Goal: Information Seeking & Learning: Learn about a topic

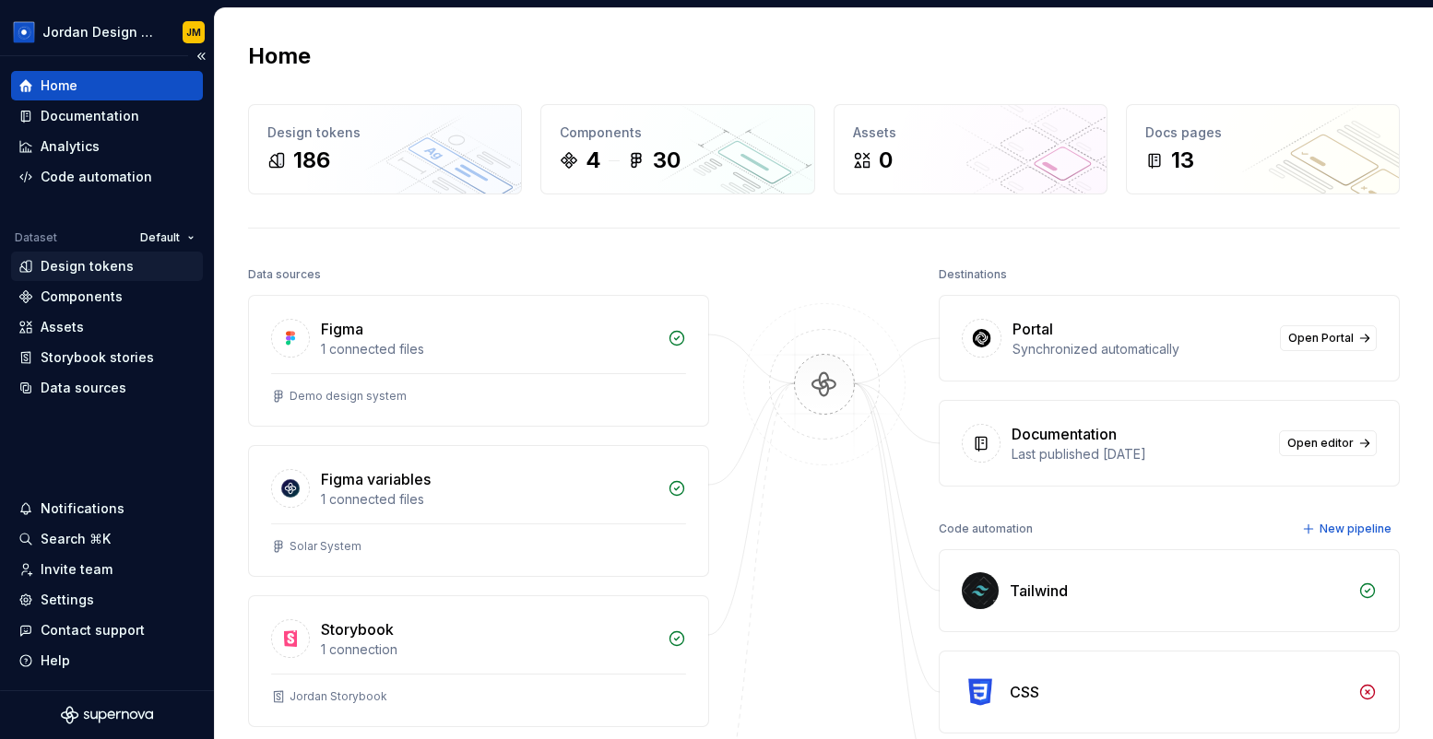
click at [91, 261] on div "Design tokens" at bounding box center [87, 266] width 93 height 18
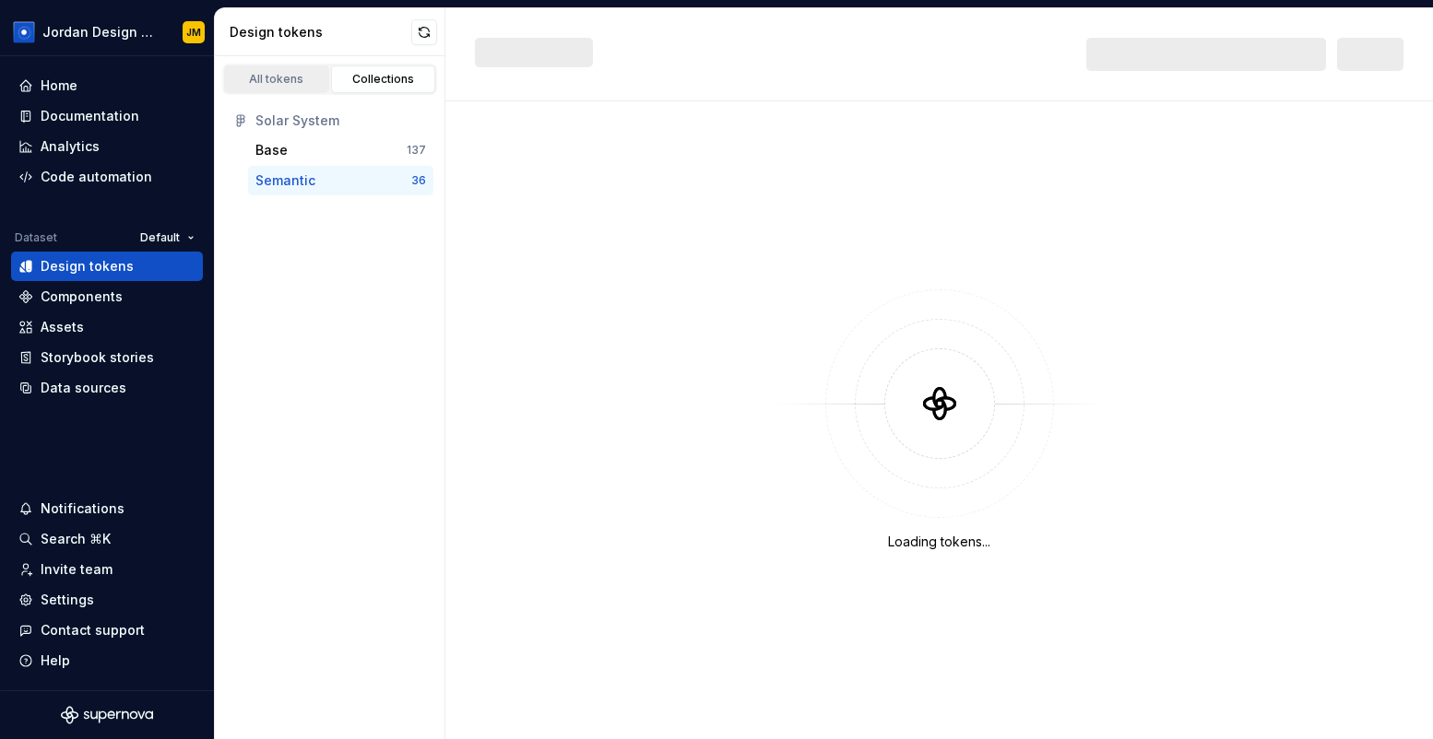
click at [303, 75] on div "All tokens" at bounding box center [276, 79] width 92 height 15
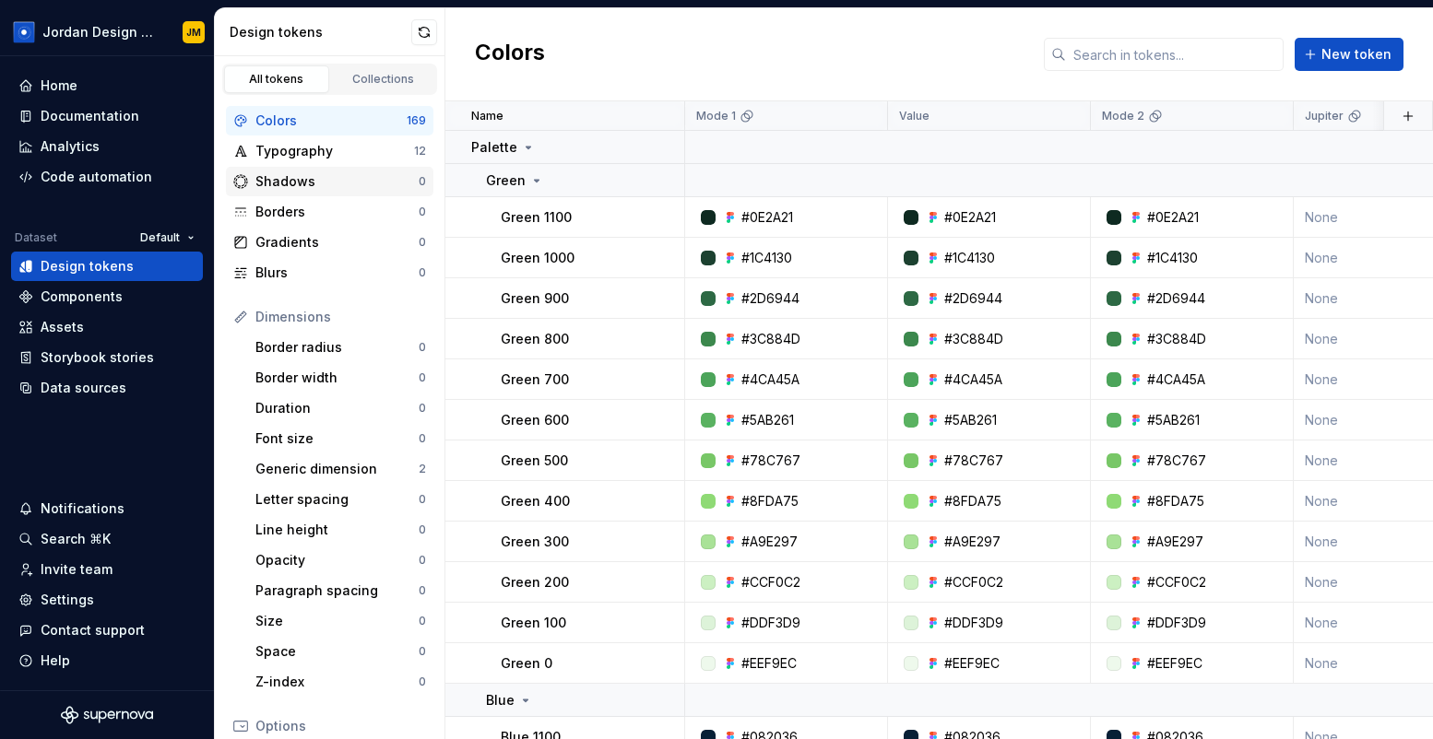
click at [332, 187] on div "Shadows" at bounding box center [336, 181] width 163 height 18
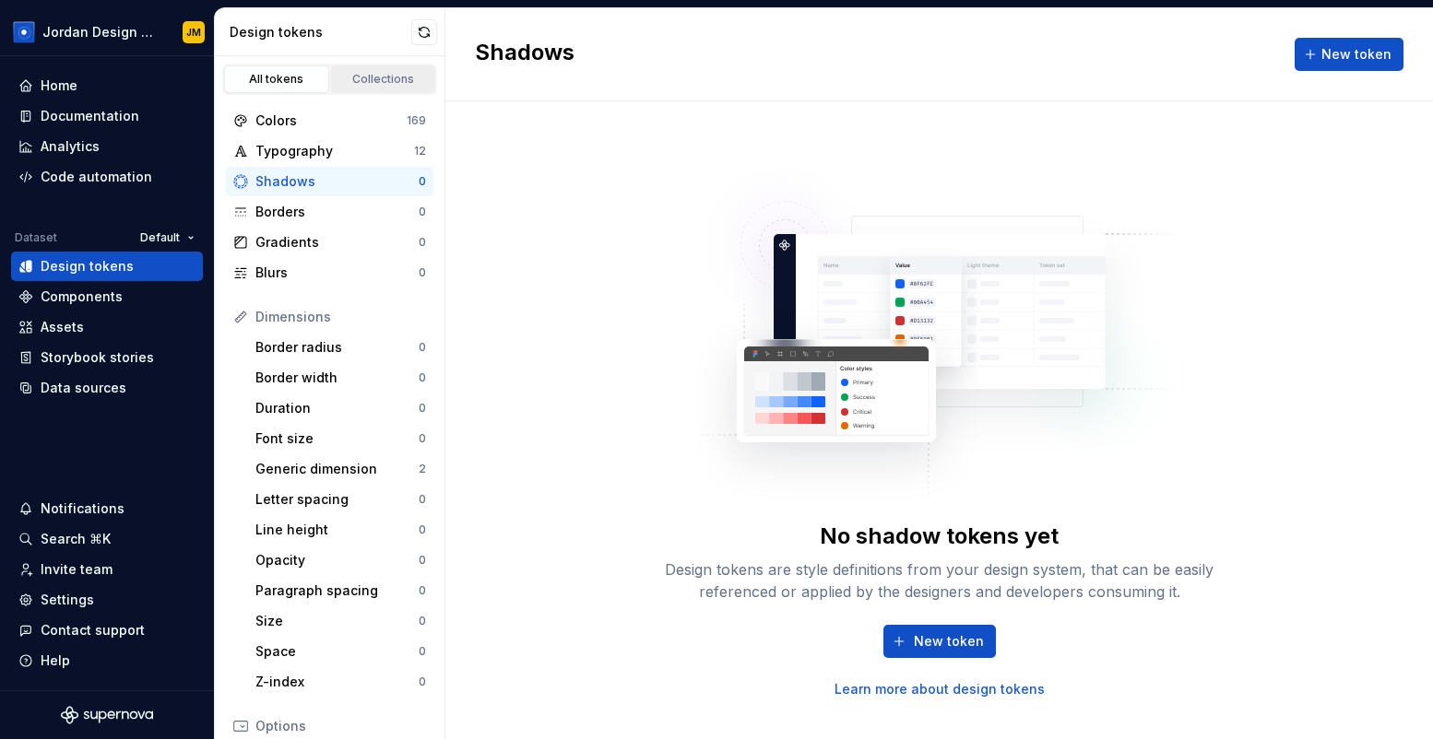
click at [382, 85] on div "Collections" at bounding box center [383, 79] width 92 height 15
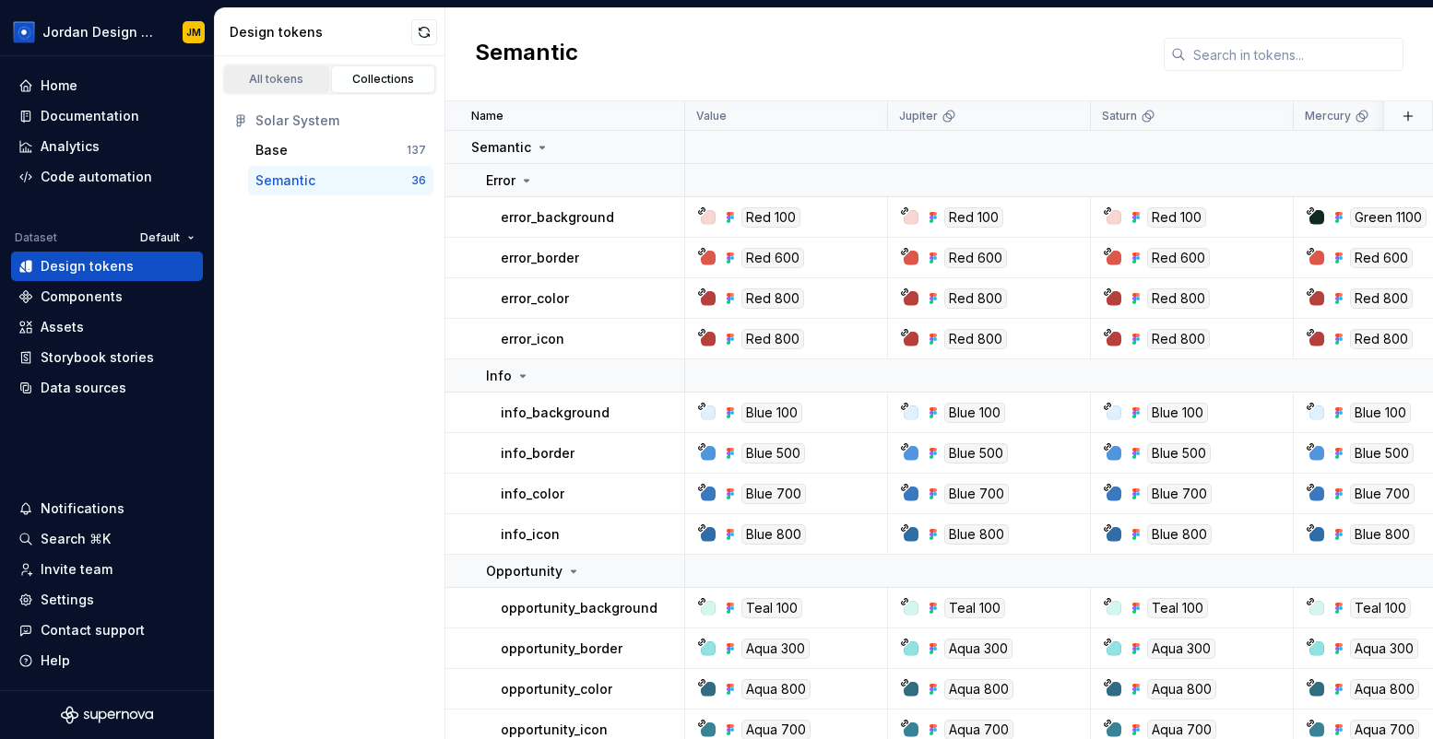
click at [280, 73] on div "All tokens" at bounding box center [276, 79] width 92 height 15
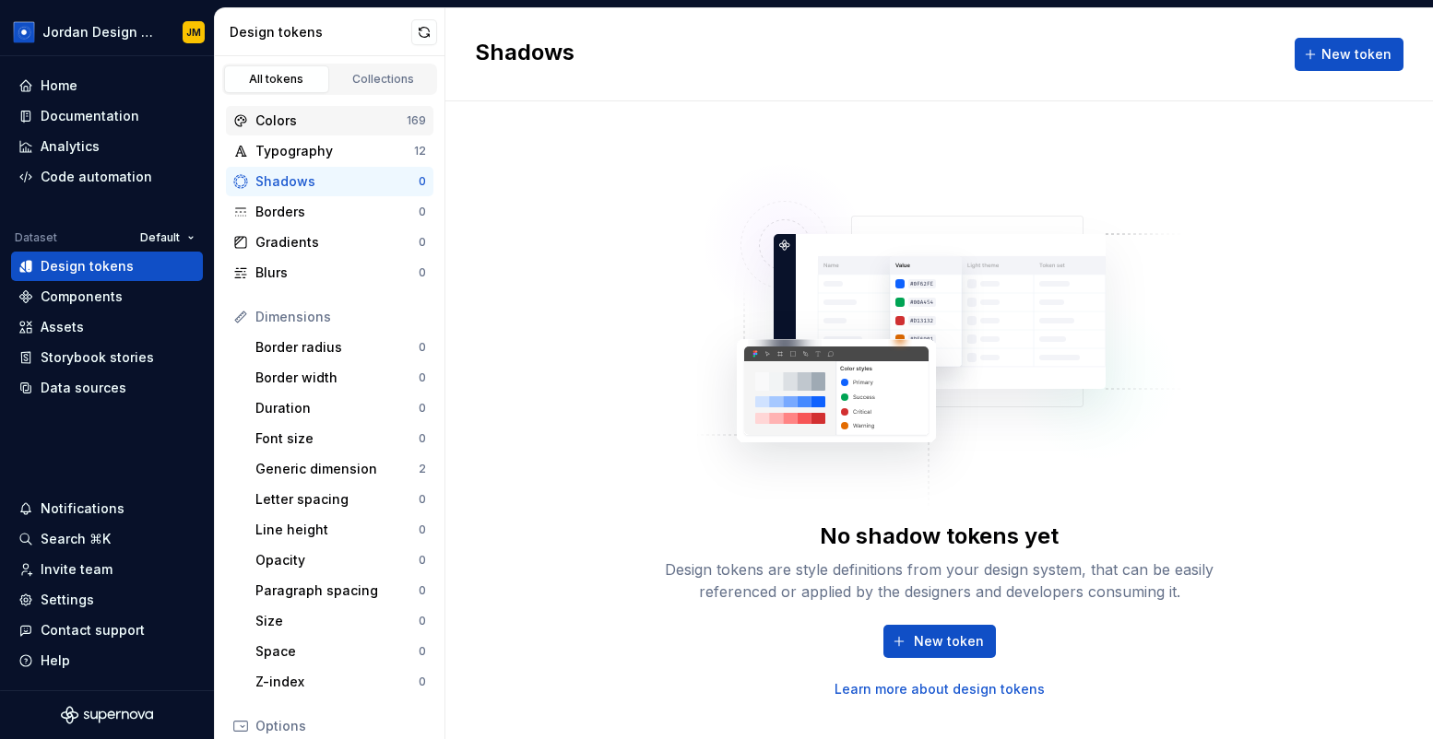
click at [338, 122] on div "Colors" at bounding box center [330, 121] width 151 height 18
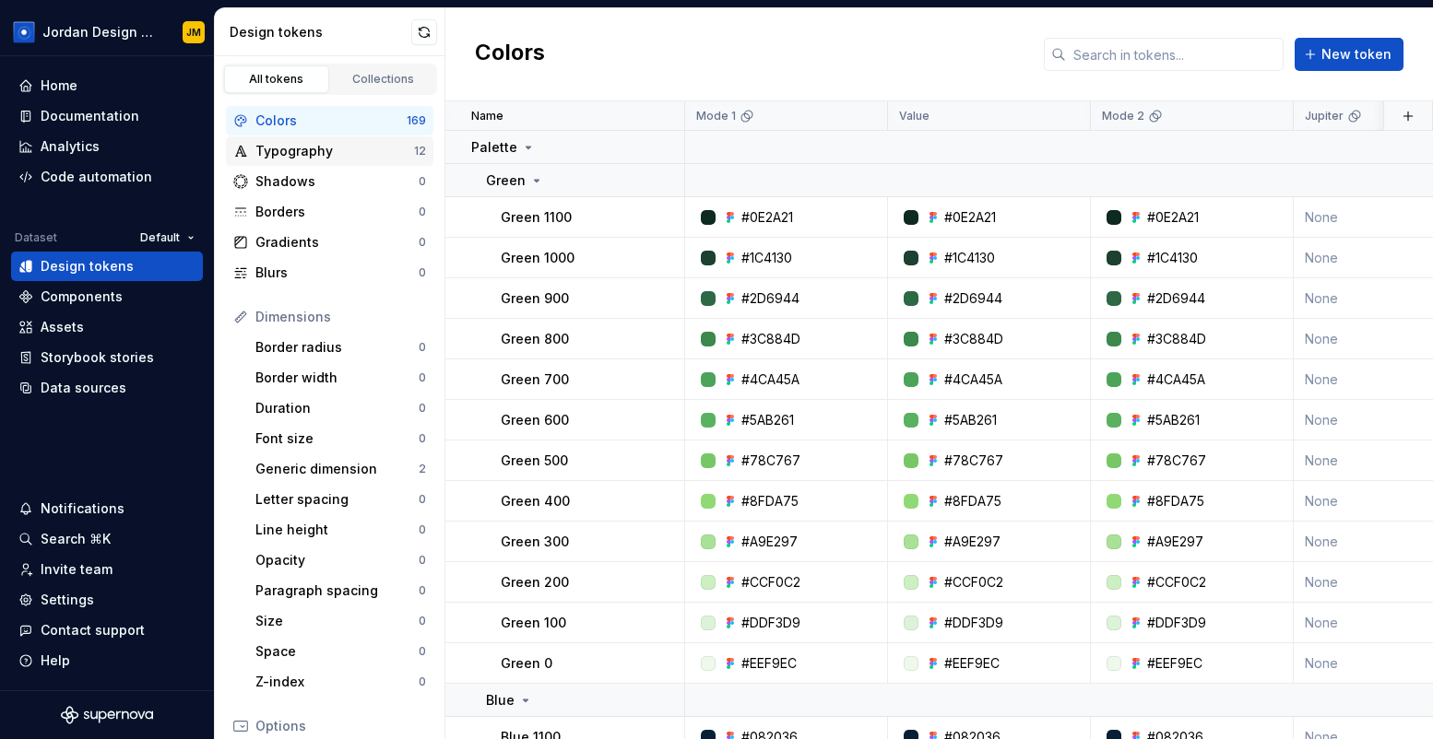
click at [371, 148] on div "Typography" at bounding box center [334, 151] width 159 height 18
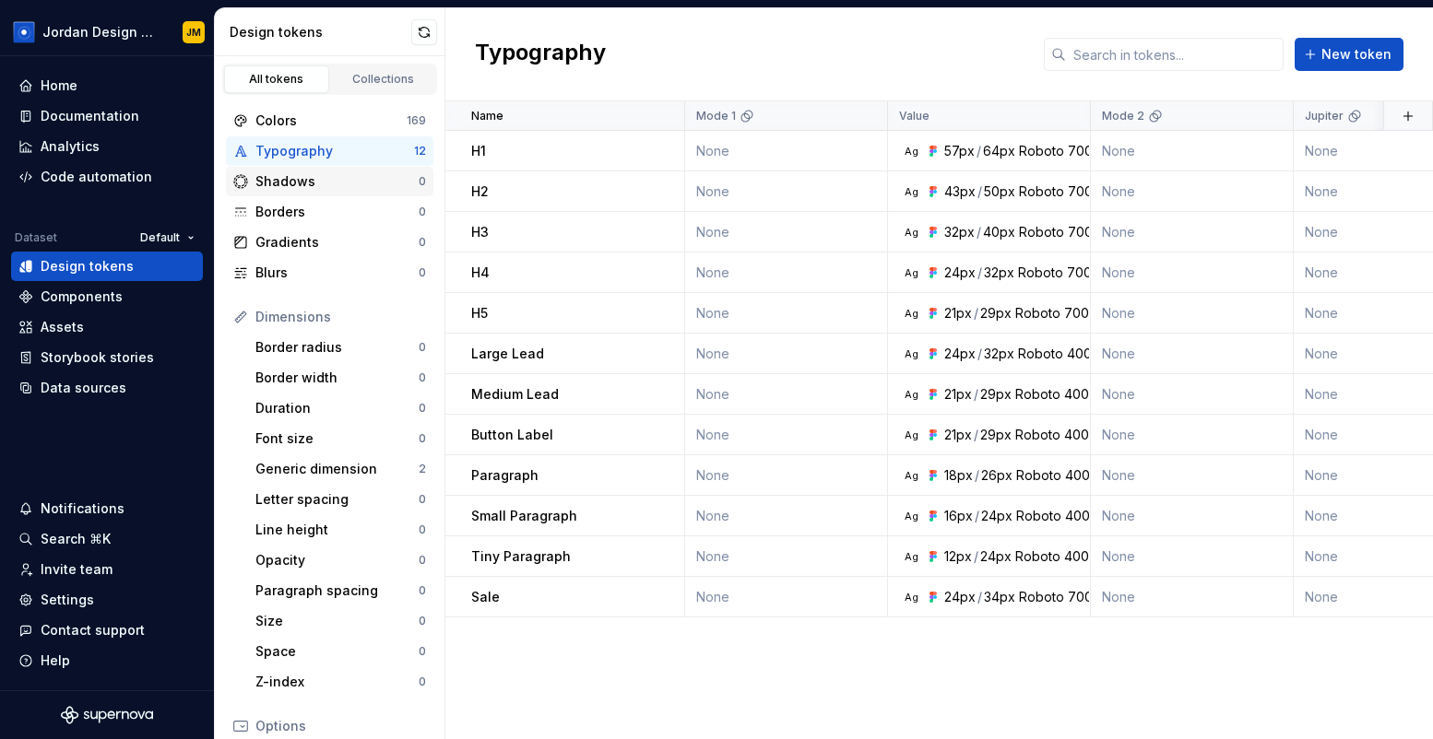
click at [366, 175] on div "Shadows" at bounding box center [336, 181] width 163 height 18
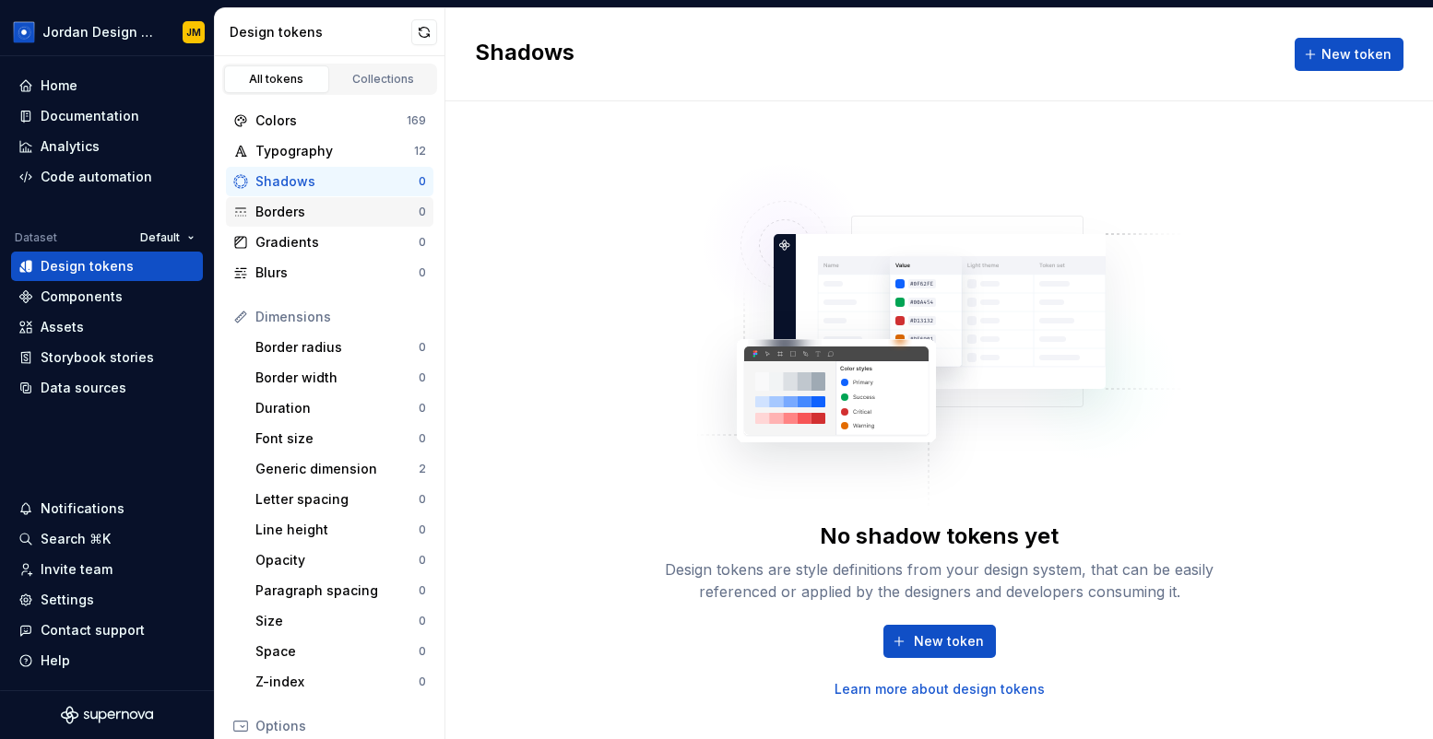
click at [354, 218] on div "Borders" at bounding box center [336, 212] width 163 height 18
click at [344, 260] on div "Blurs 0" at bounding box center [329, 273] width 207 height 30
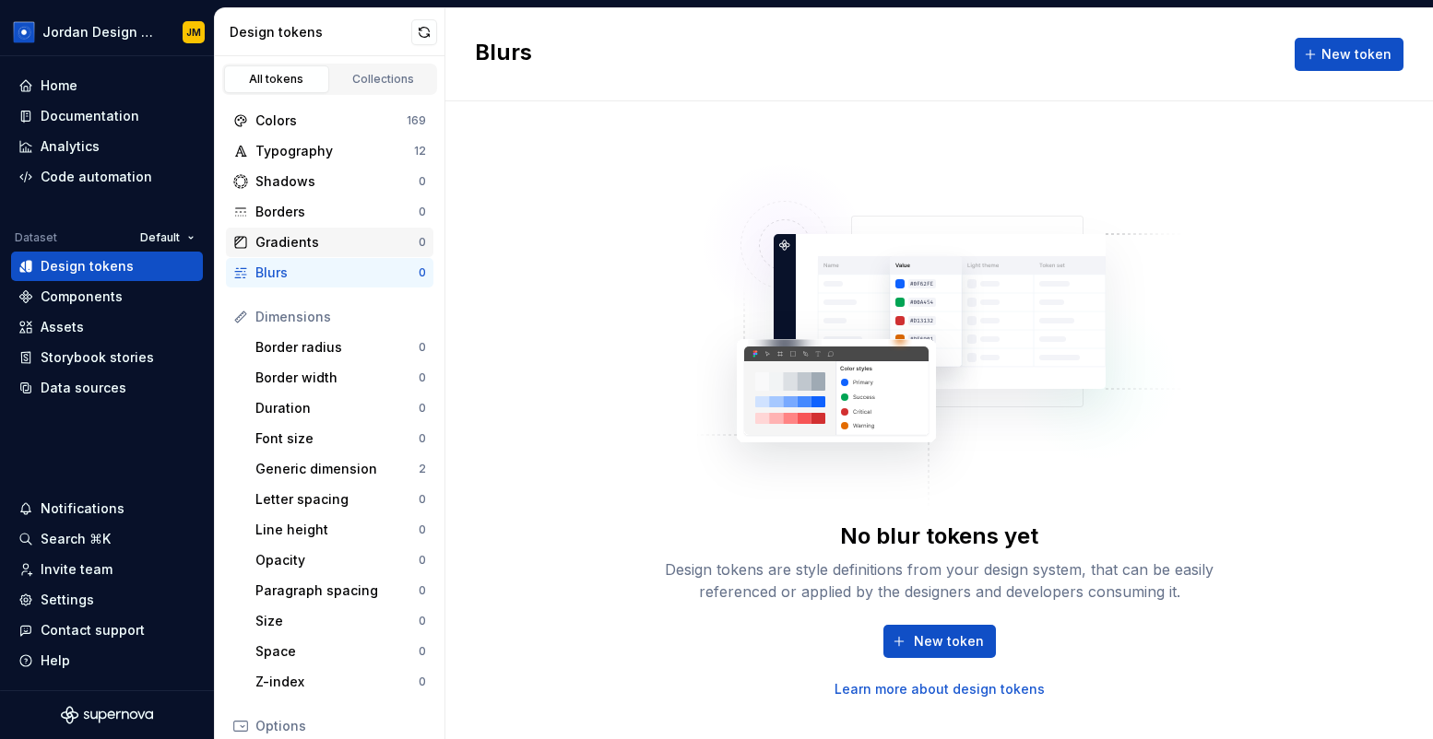
click at [341, 242] on div "Gradients" at bounding box center [336, 242] width 163 height 18
click at [335, 322] on div "Dimensions" at bounding box center [340, 317] width 171 height 18
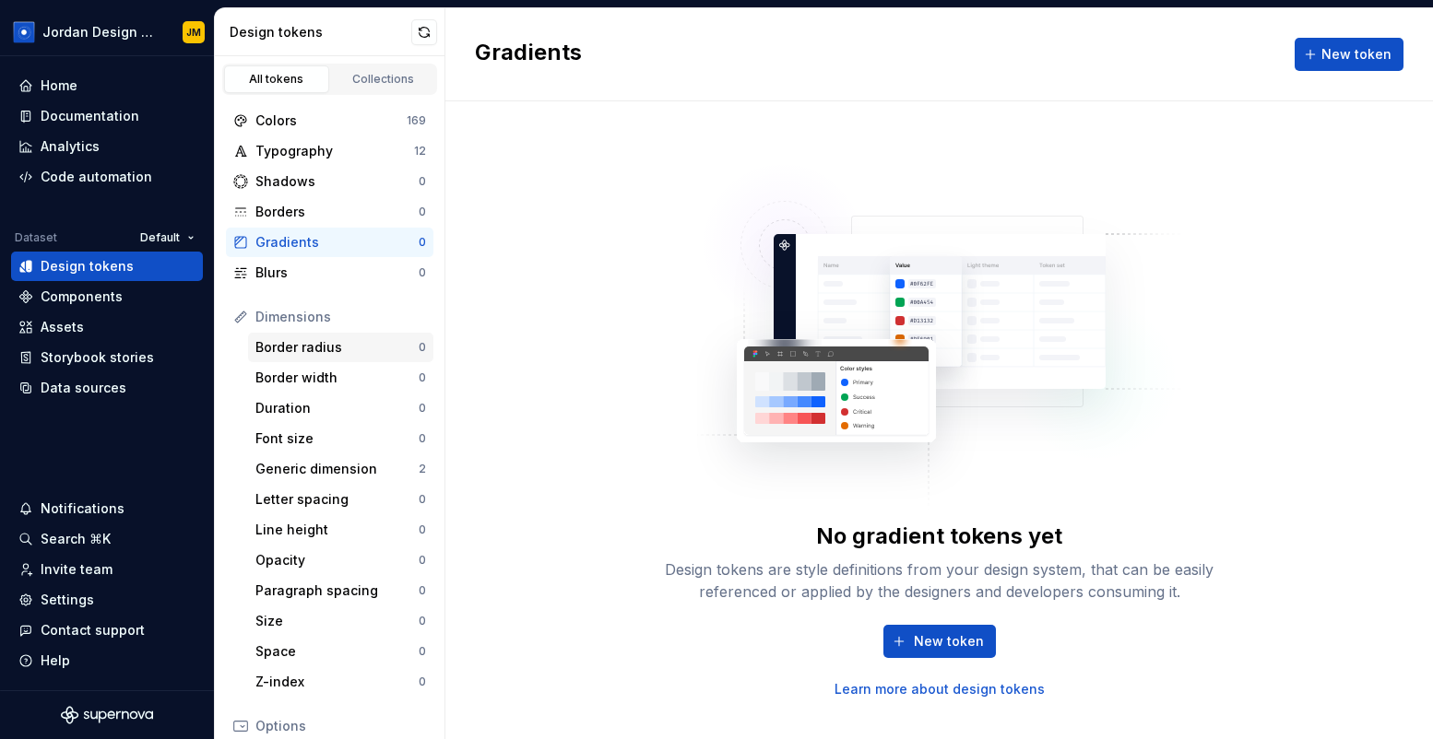
click at [335, 343] on div "Border radius" at bounding box center [336, 347] width 163 height 18
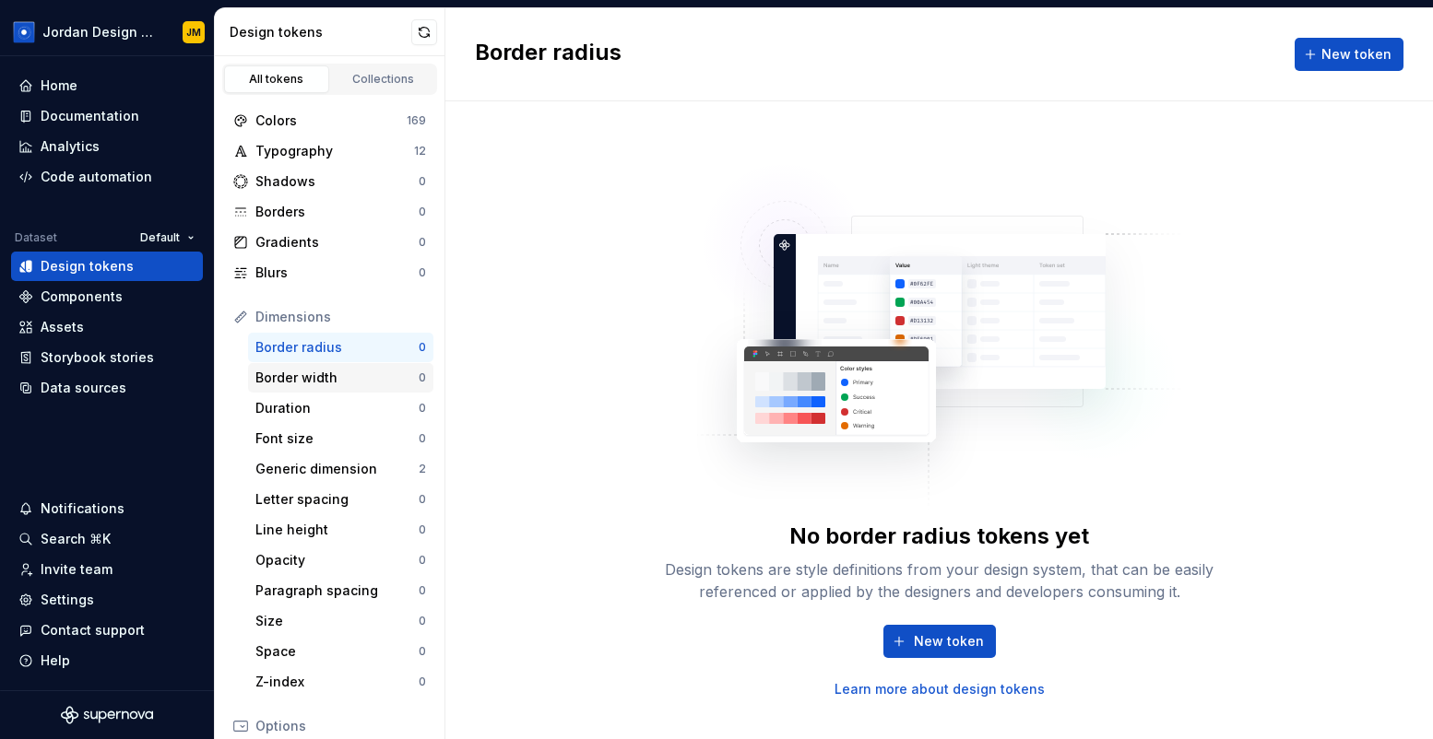
click at [332, 390] on div "Border width 0" at bounding box center [340, 378] width 185 height 30
click at [332, 453] on div "Font size 0" at bounding box center [340, 439] width 185 height 30
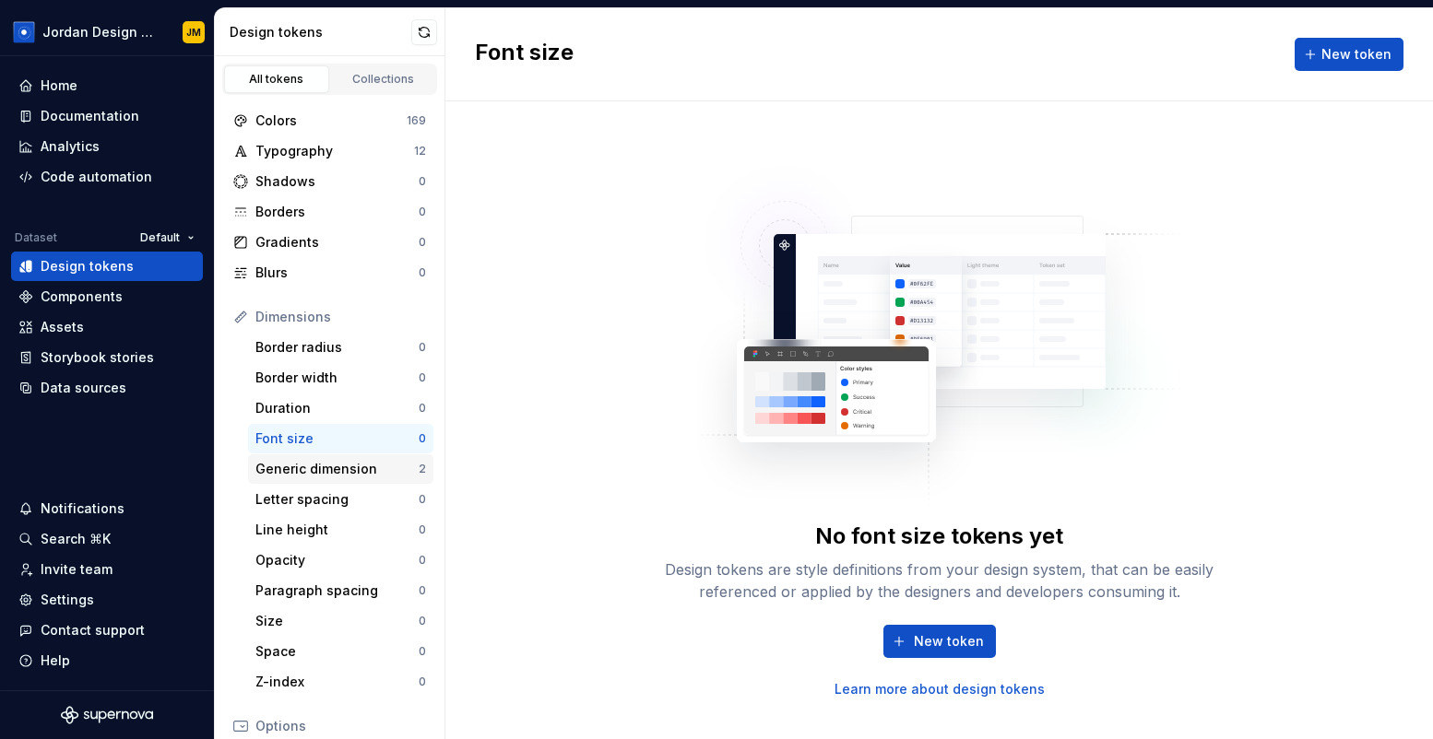
click at [337, 468] on div "Generic dimension" at bounding box center [336, 469] width 163 height 18
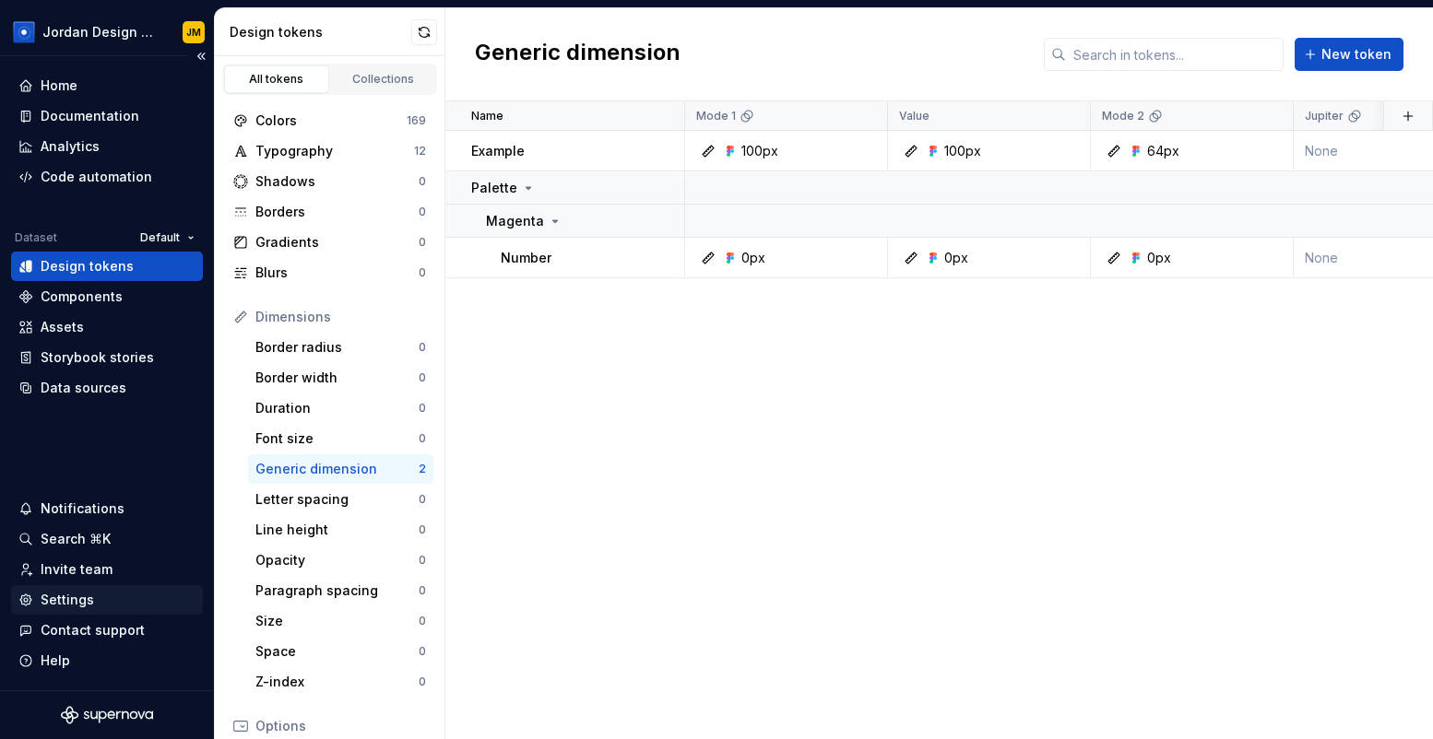
click at [113, 605] on div "Settings" at bounding box center [106, 600] width 177 height 18
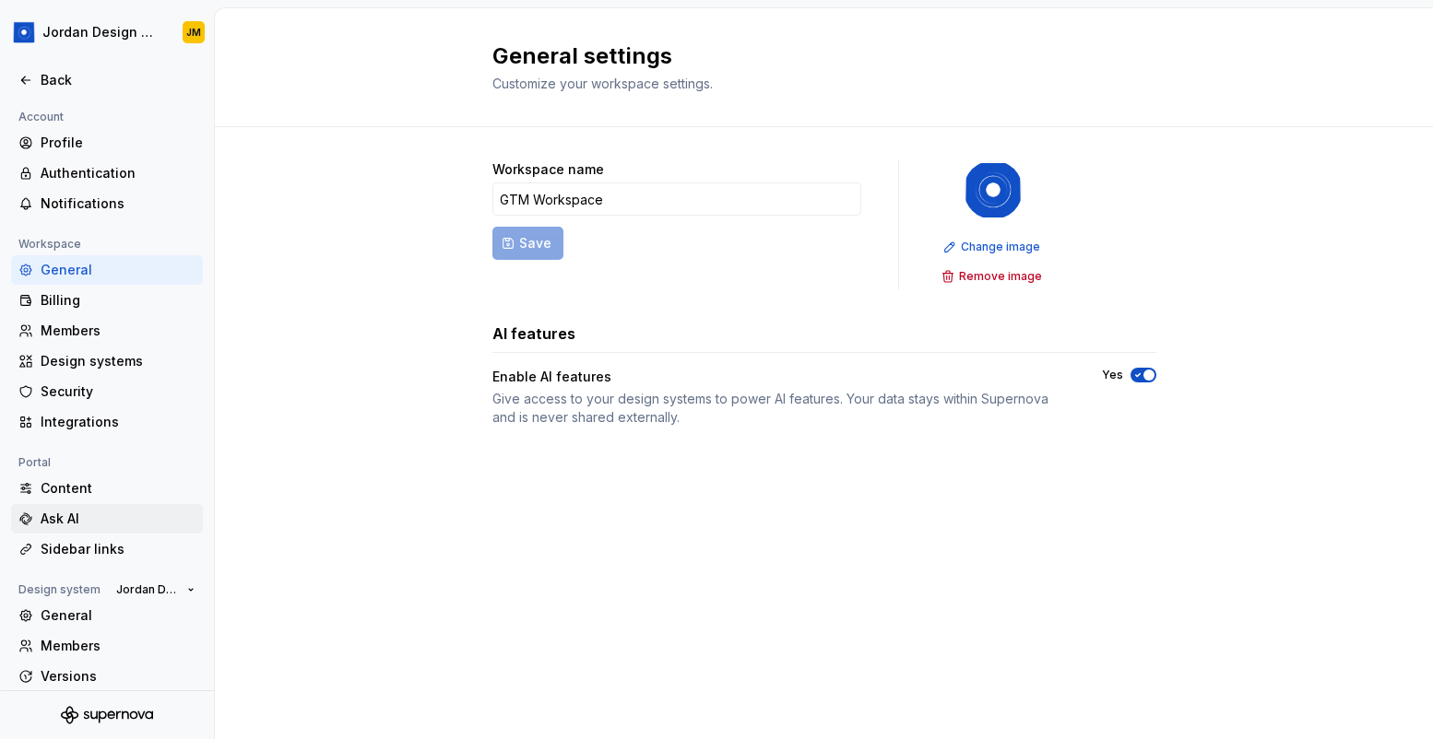
click at [90, 514] on div "Ask AI" at bounding box center [118, 519] width 155 height 18
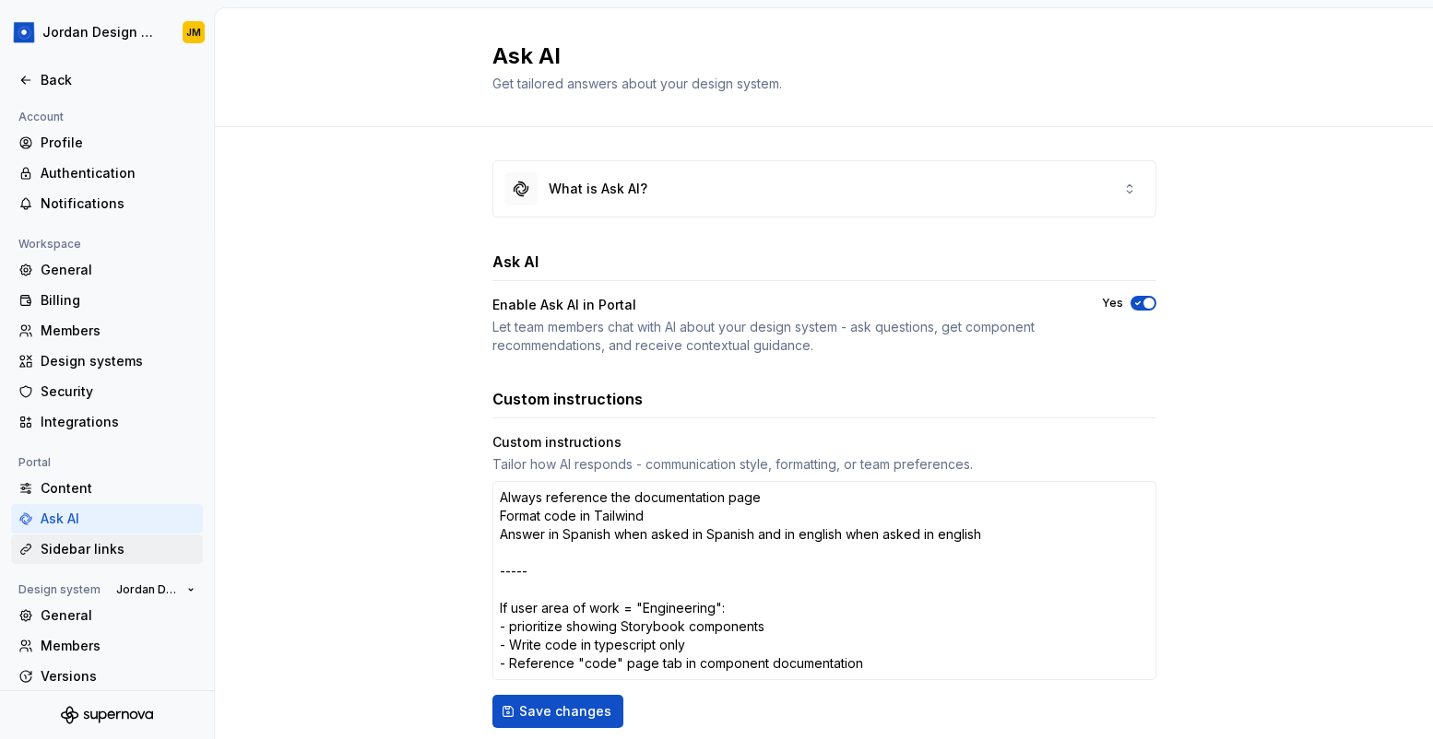
click at [93, 551] on div "Sidebar links" at bounding box center [118, 549] width 155 height 18
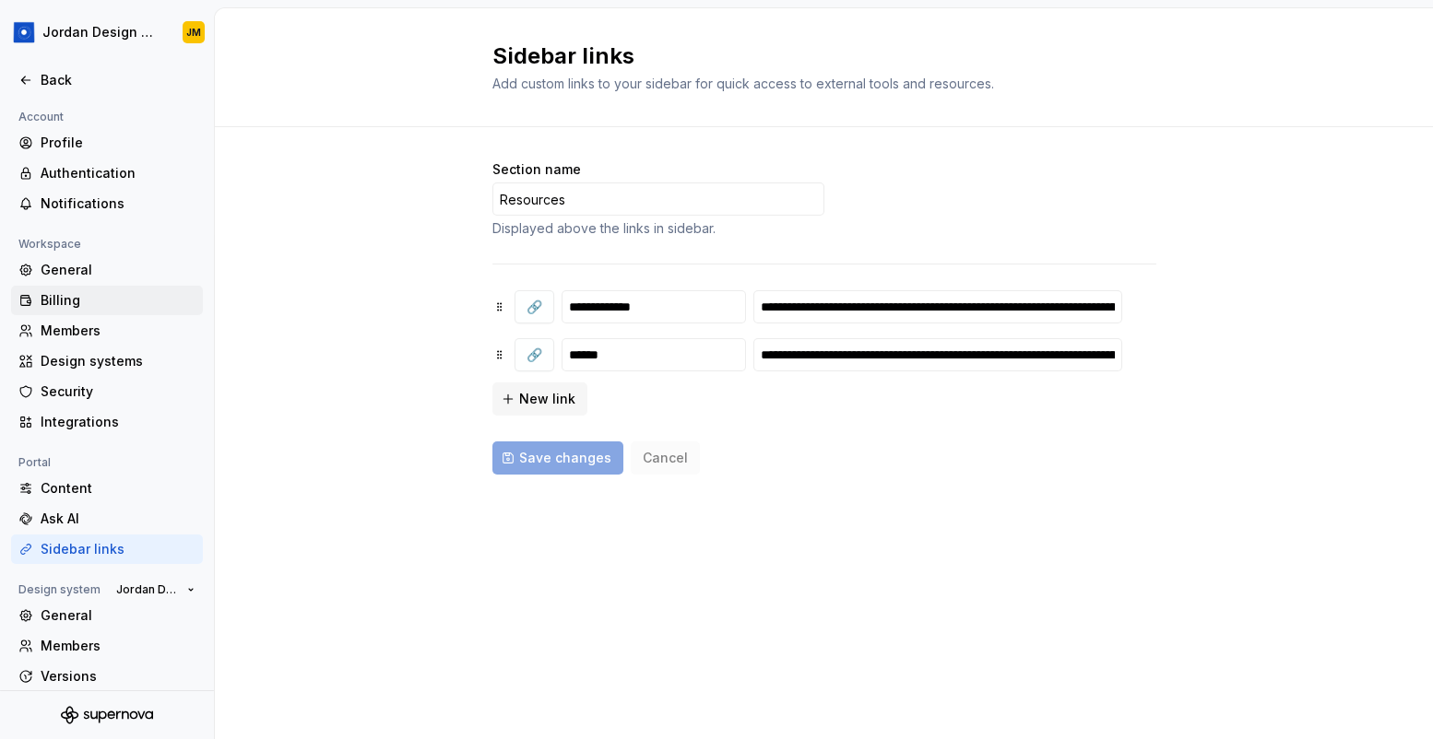
click at [98, 292] on div "Billing" at bounding box center [118, 300] width 155 height 18
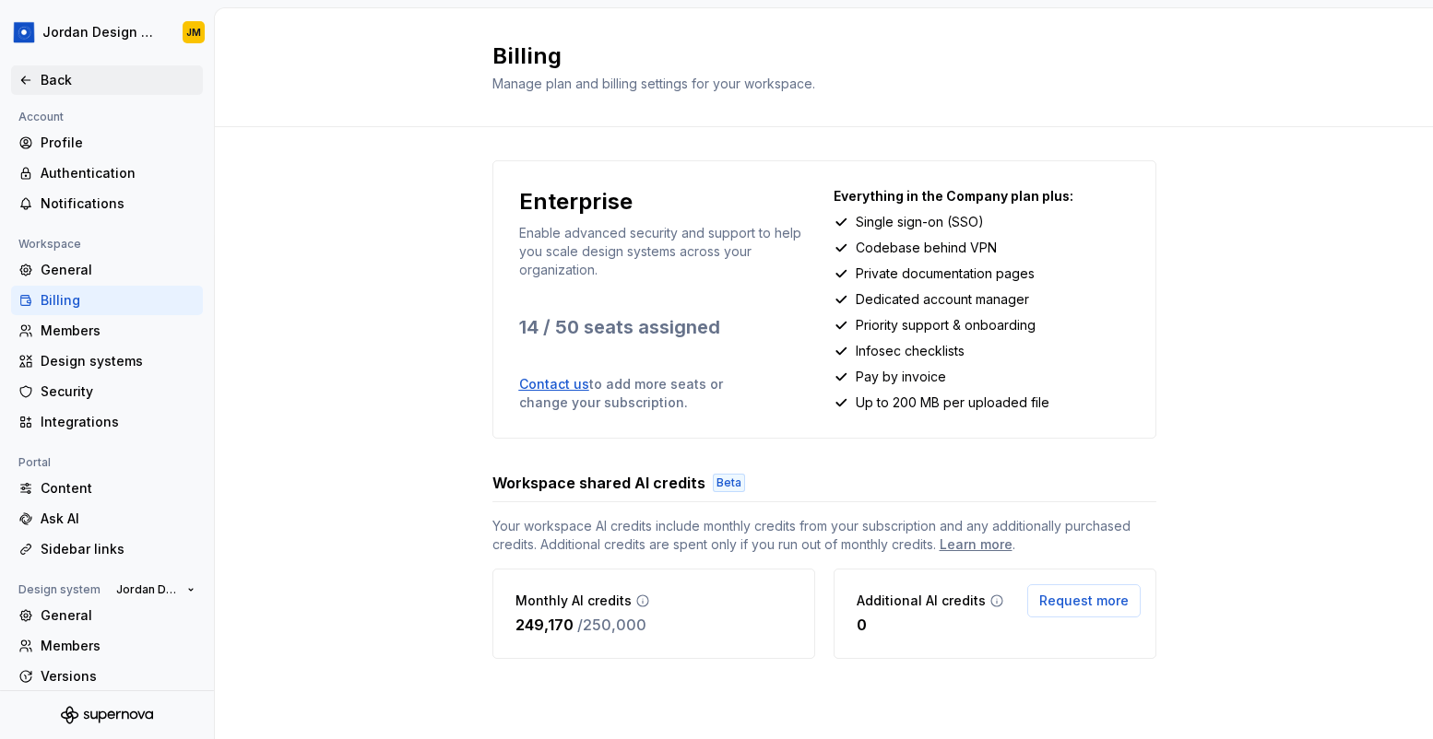
click at [82, 78] on div "Back" at bounding box center [118, 80] width 155 height 18
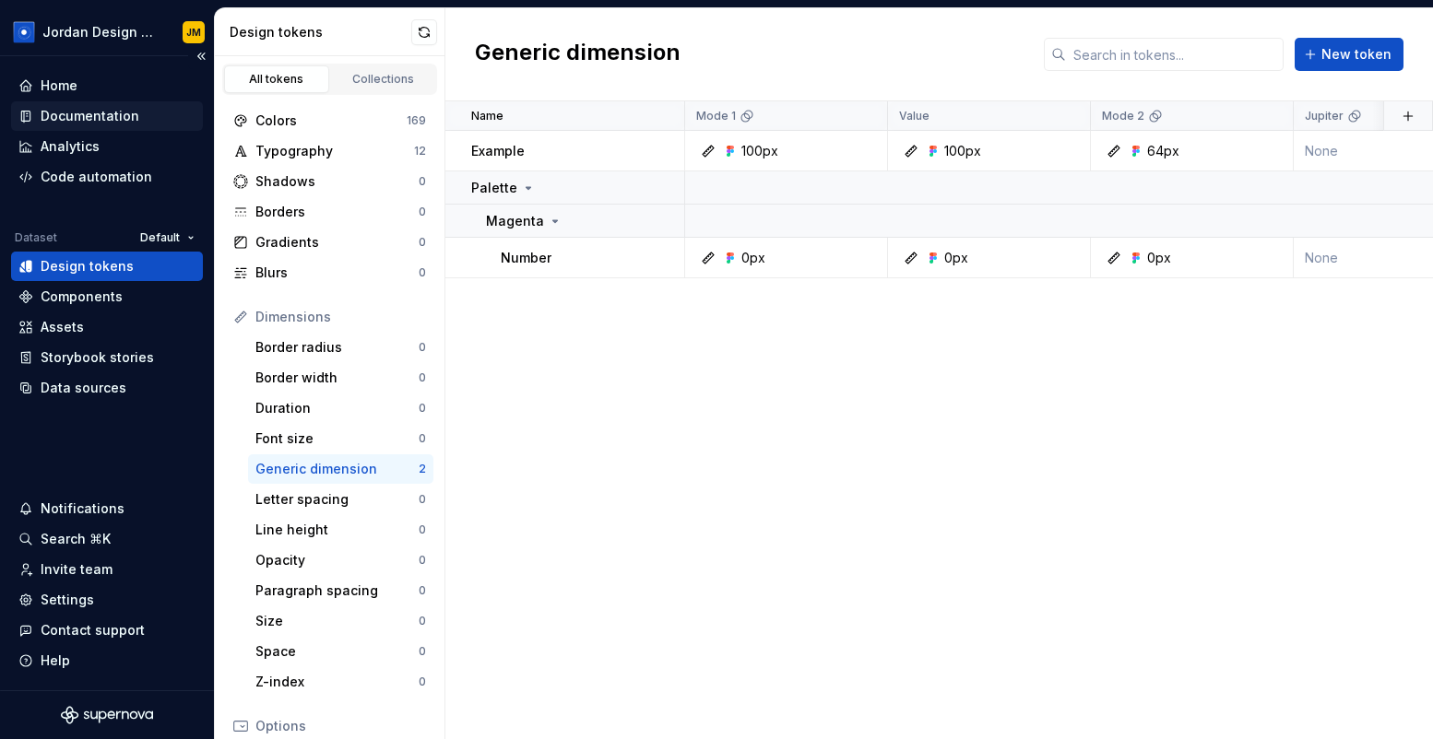
click at [97, 112] on div "Documentation" at bounding box center [90, 116] width 99 height 18
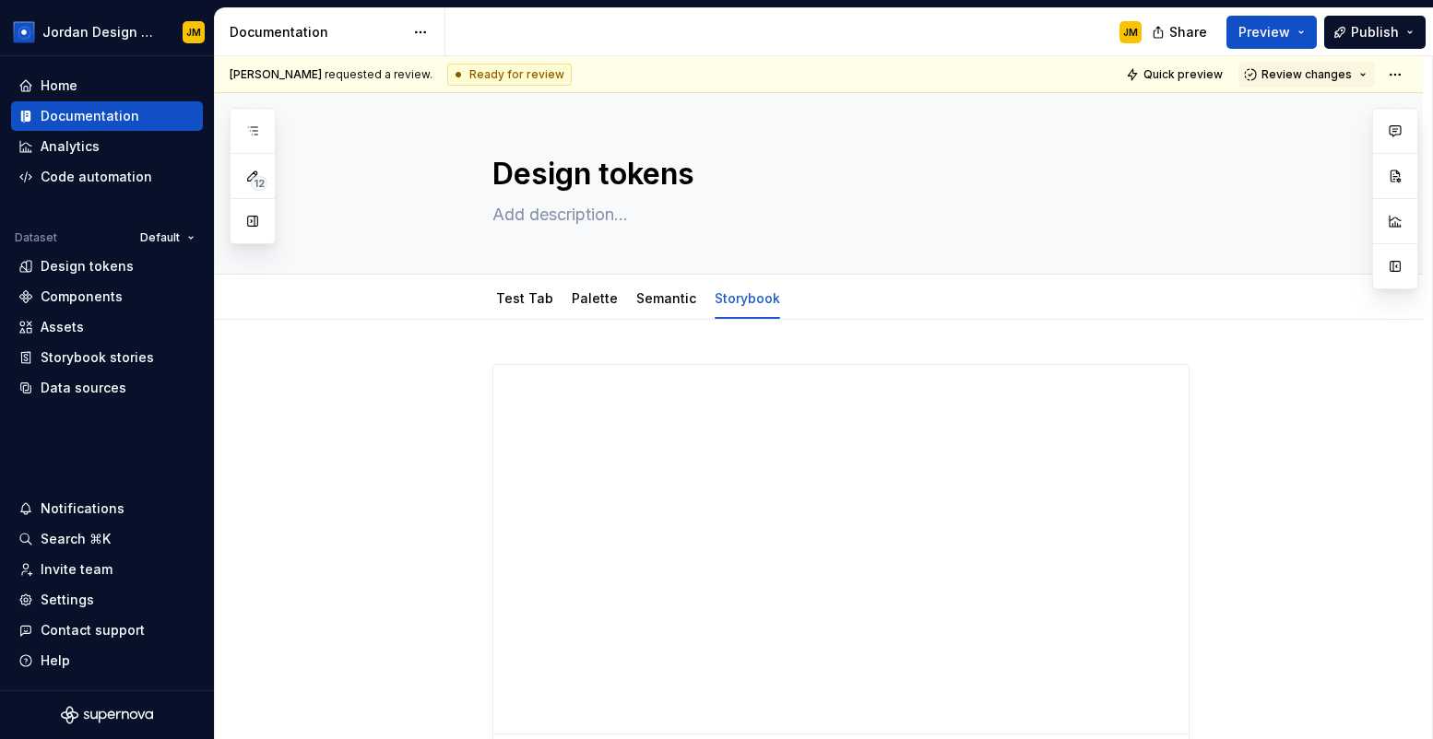
type textarea "*"
